Goal: Task Accomplishment & Management: Manage account settings

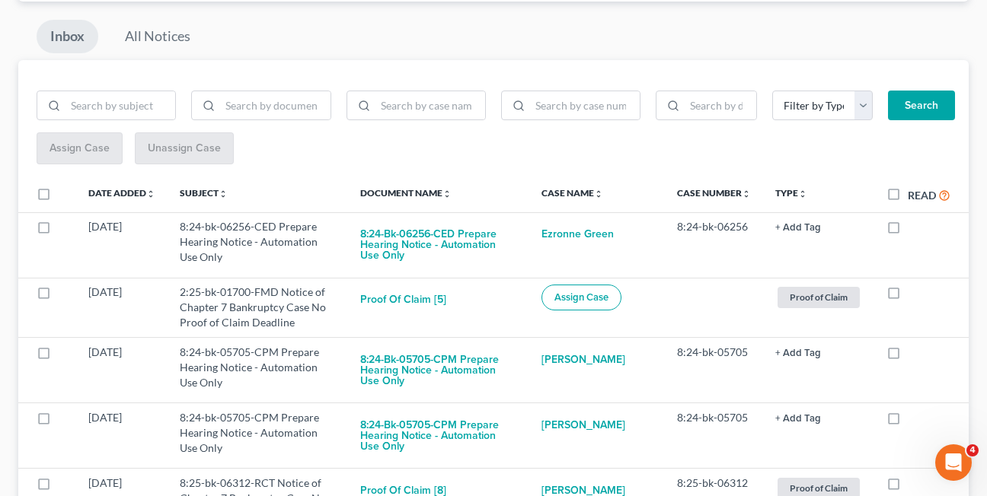
scroll to position [145, 0]
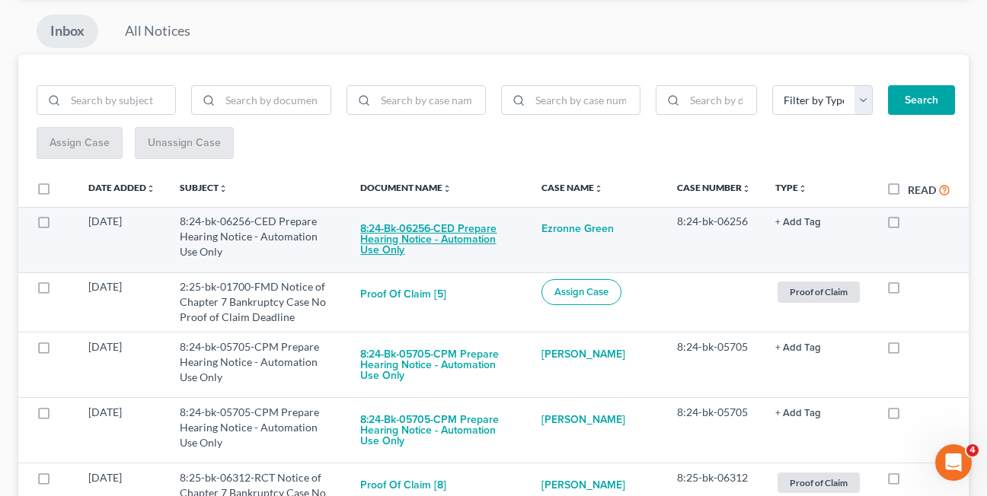
click at [418, 229] on button "8:24-bk-06256-CED Prepare Hearing Notice - Automation Use Only" at bounding box center [438, 240] width 157 height 52
checkbox input "true"
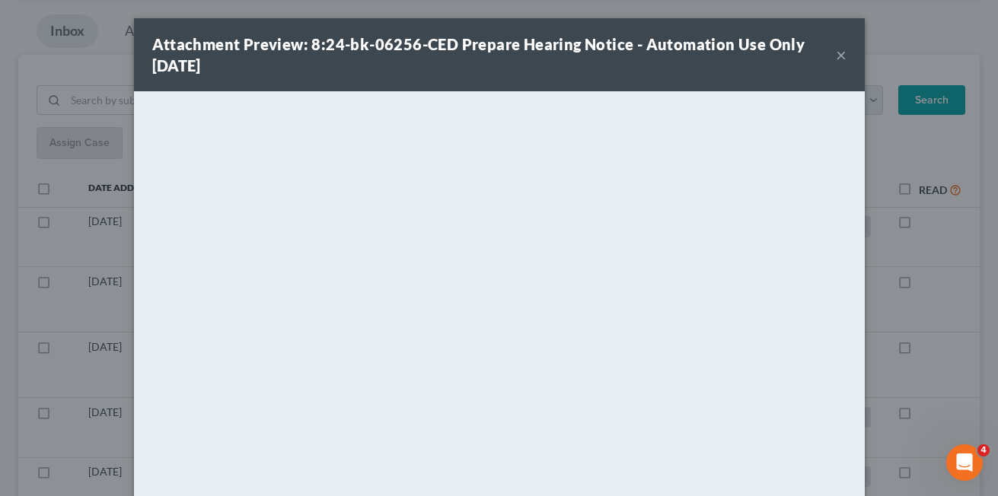
click at [836, 59] on button "×" at bounding box center [841, 55] width 11 height 18
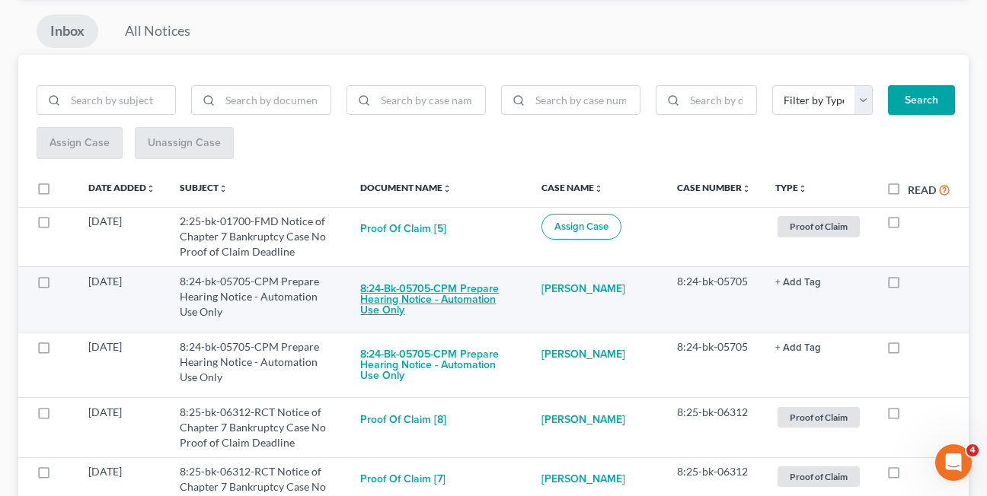
click at [410, 286] on button "8:24-bk-05705-CPM Prepare Hearing Notice - Automation Use Only" at bounding box center [438, 300] width 157 height 52
checkbox input "true"
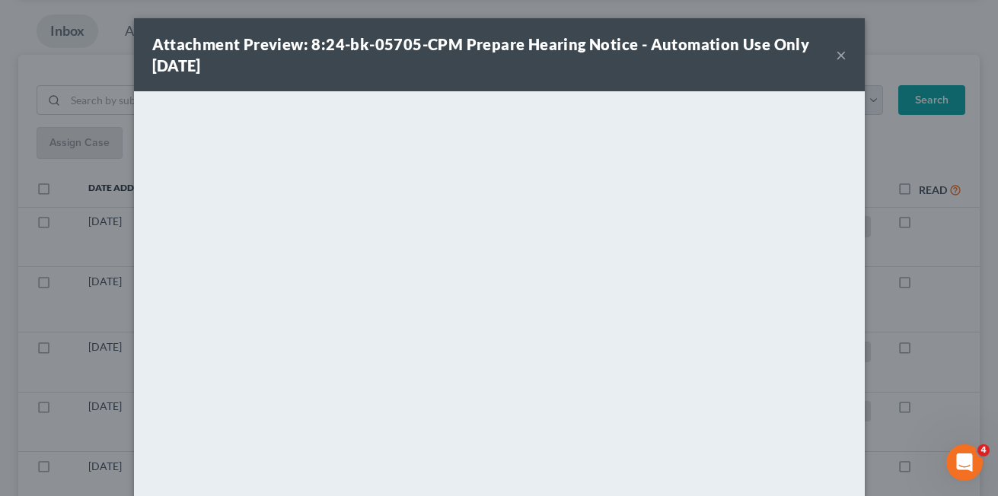
click at [837, 54] on button "×" at bounding box center [841, 55] width 11 height 18
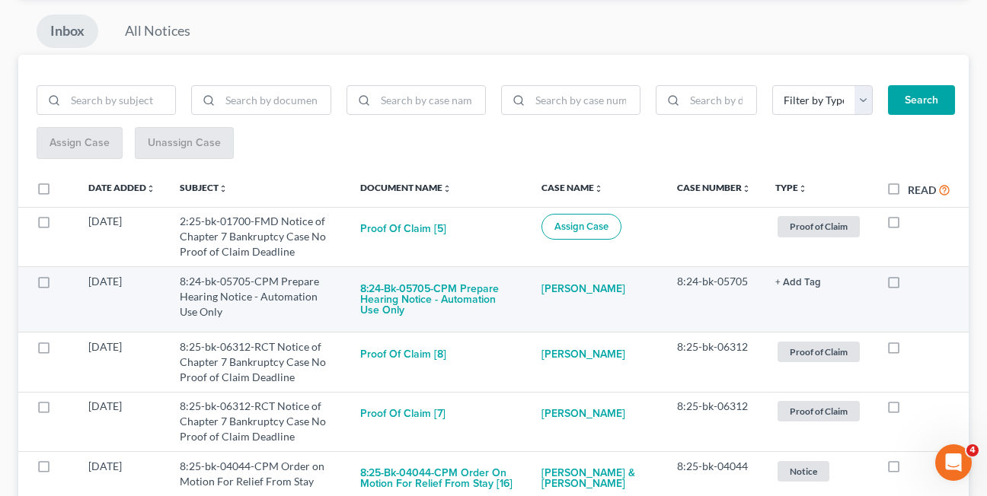
click at [908, 286] on label at bounding box center [908, 286] width 0 height 0
click at [914, 284] on input "checkbox" at bounding box center [919, 279] width 10 height 10
checkbox input "true"
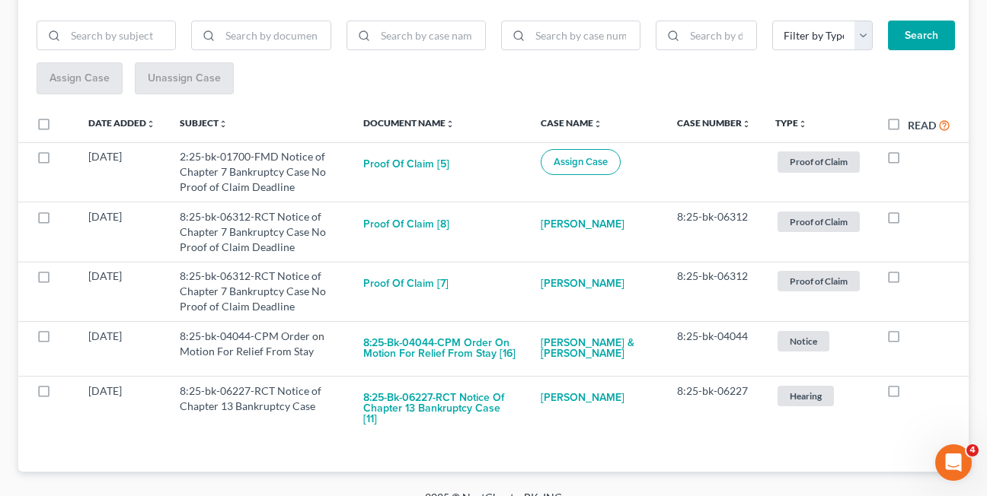
scroll to position [220, 0]
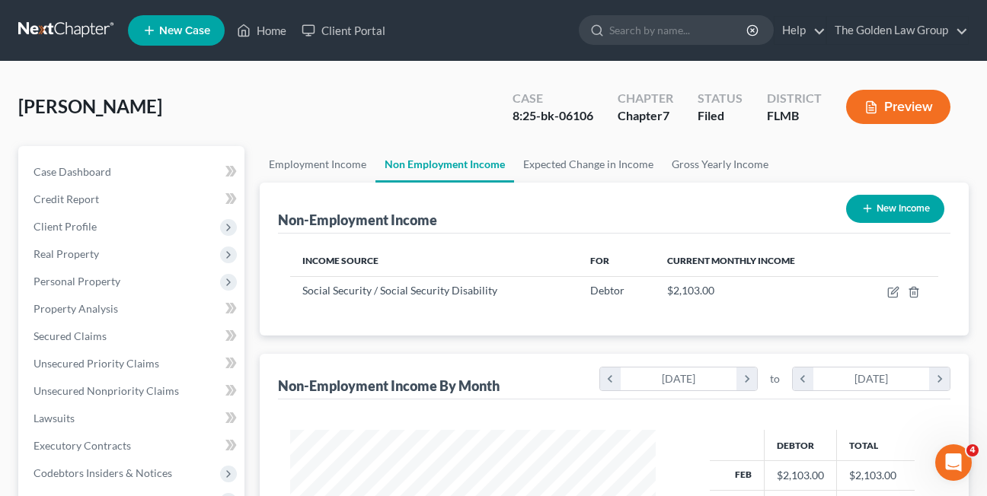
scroll to position [273, 396]
click at [257, 30] on link "Home" at bounding box center [261, 30] width 65 height 27
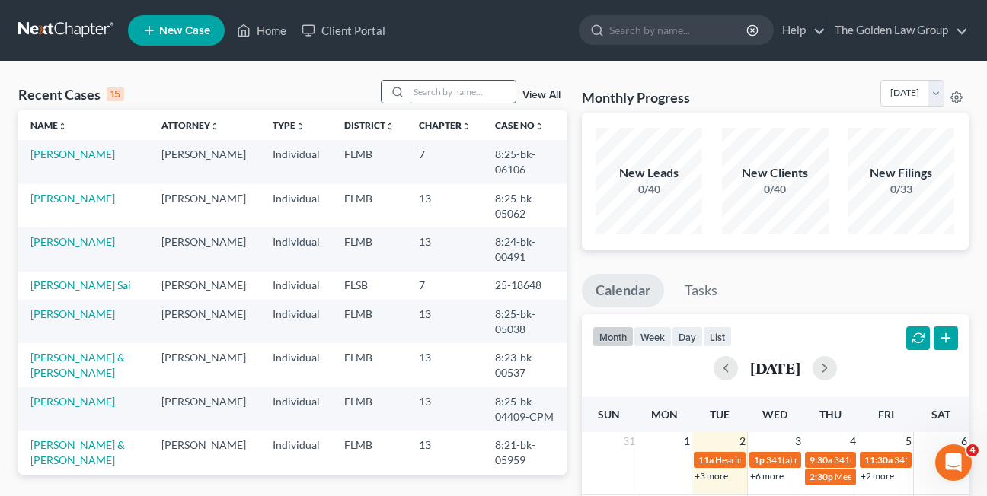
click at [440, 93] on input "search" at bounding box center [462, 92] width 107 height 22
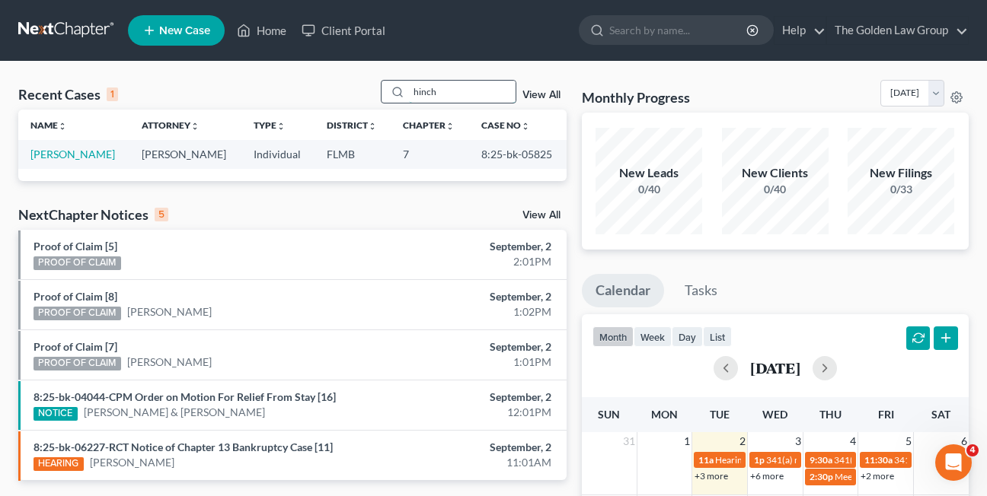
type input "hinch"
click at [53, 156] on link "[PERSON_NAME]" at bounding box center [72, 154] width 85 height 13
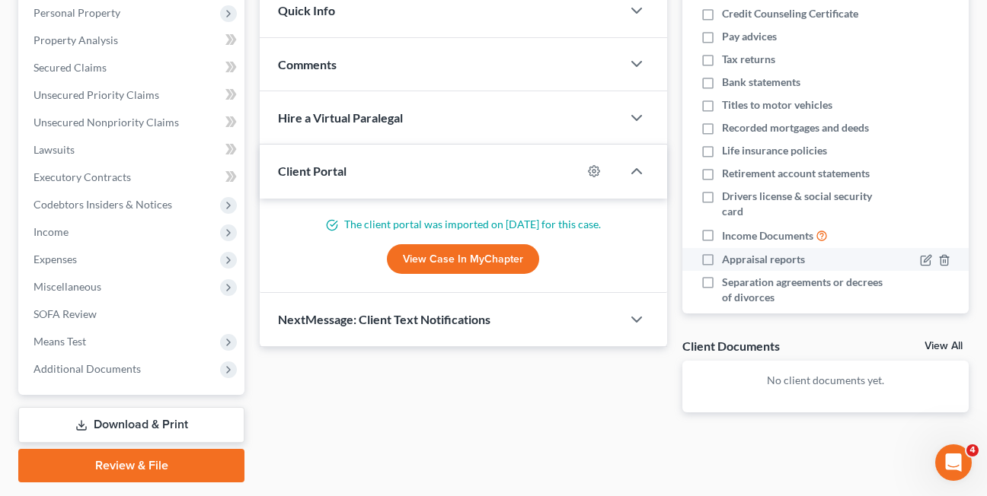
scroll to position [274, 0]
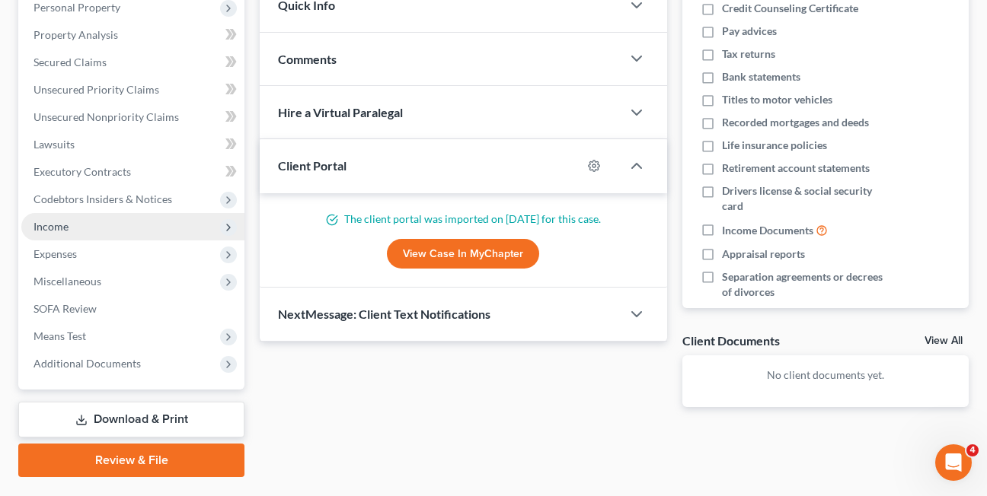
click at [35, 227] on span "Income" at bounding box center [51, 226] width 35 height 13
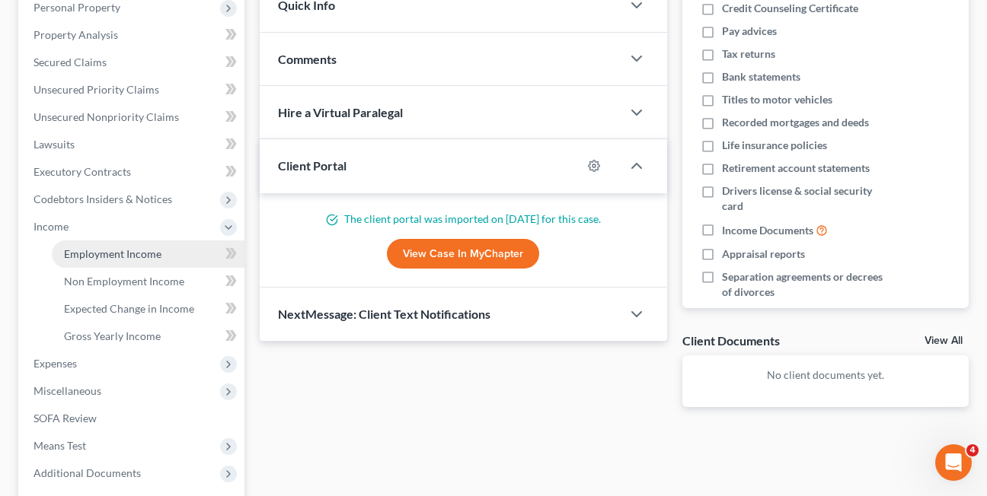
click at [129, 254] on span "Employment Income" at bounding box center [112, 253] width 97 height 13
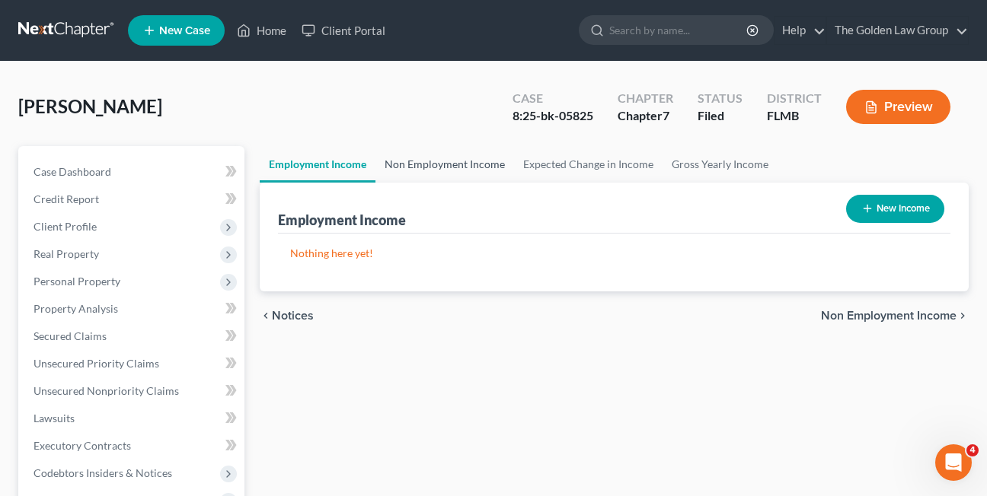
click at [419, 165] on link "Non Employment Income" at bounding box center [444, 164] width 139 height 37
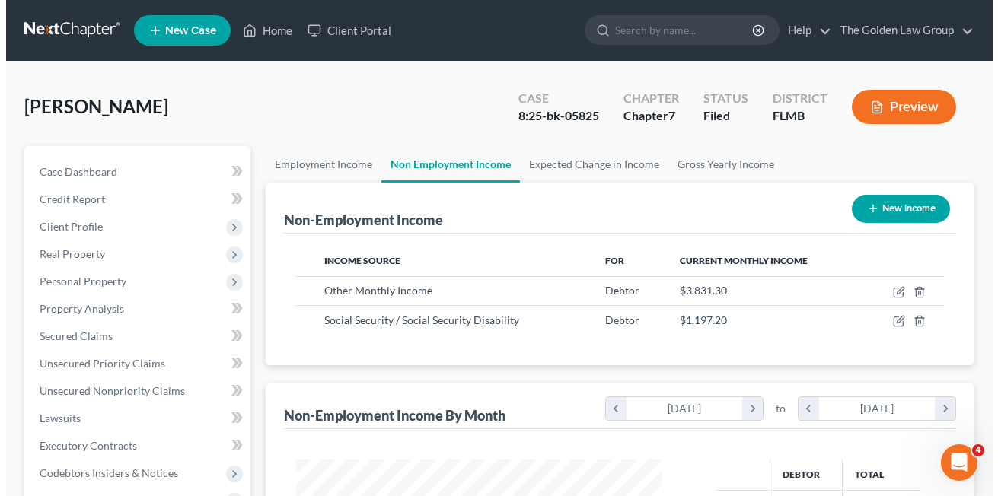
scroll to position [273, 396]
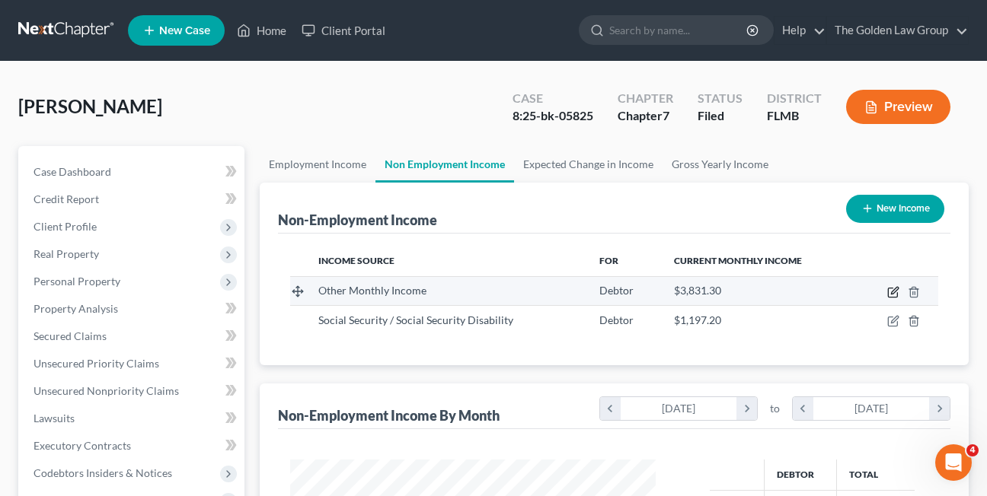
click at [892, 291] on icon "button" at bounding box center [893, 292] width 12 height 12
select select "13"
select select "0"
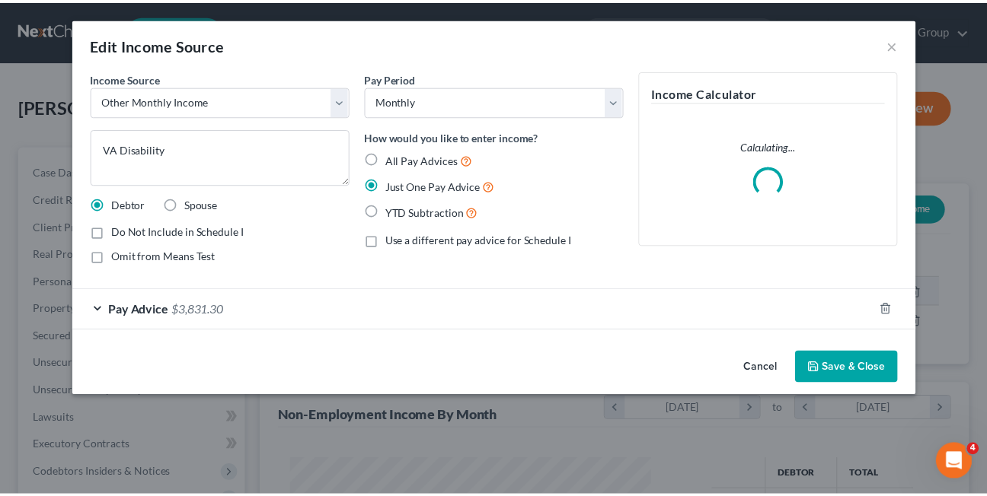
scroll to position [273, 401]
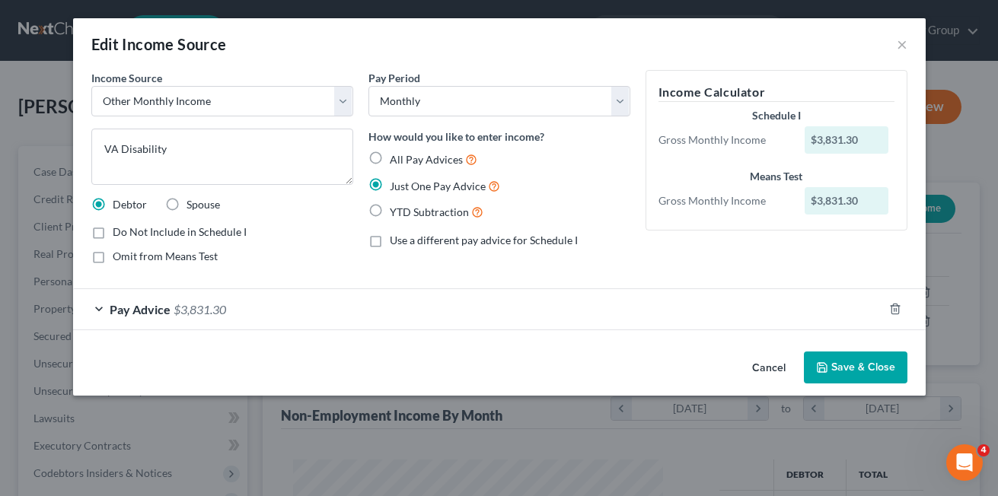
click at [761, 372] on button "Cancel" at bounding box center [769, 368] width 58 height 30
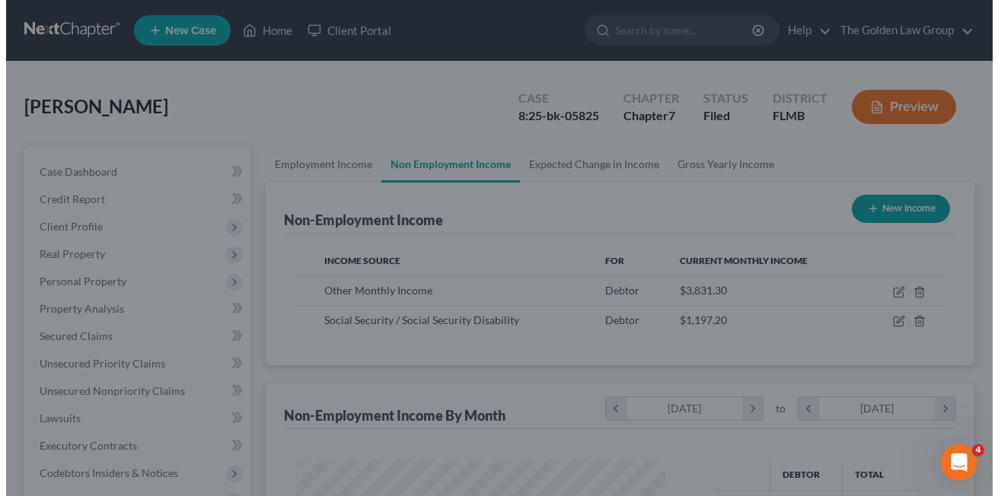
scroll to position [761109, 760986]
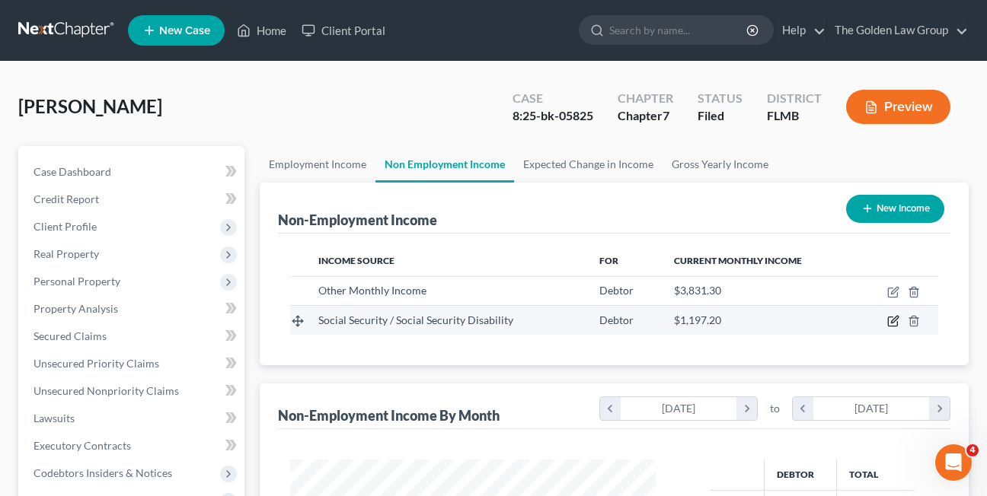
click at [890, 323] on icon "button" at bounding box center [893, 321] width 12 height 12
select select "4"
select select "0"
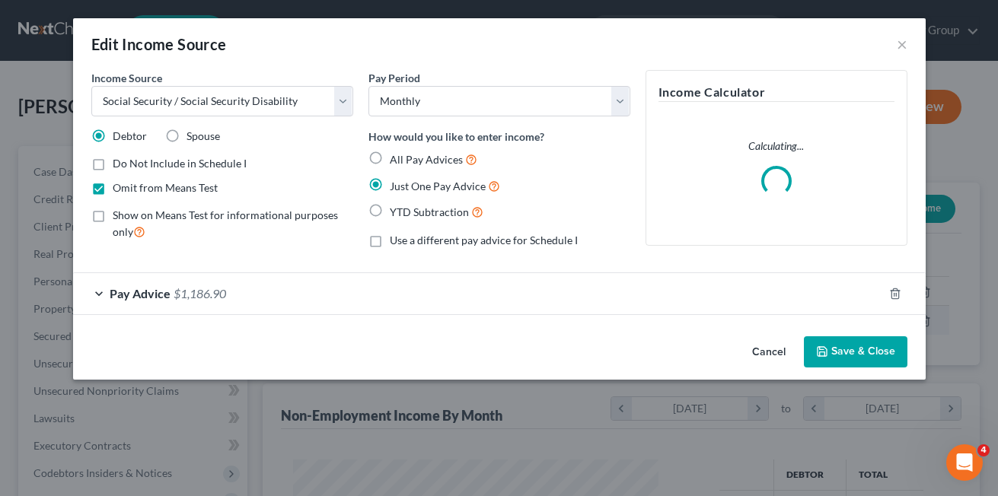
scroll to position [273, 401]
